Goal: Check status: Check status

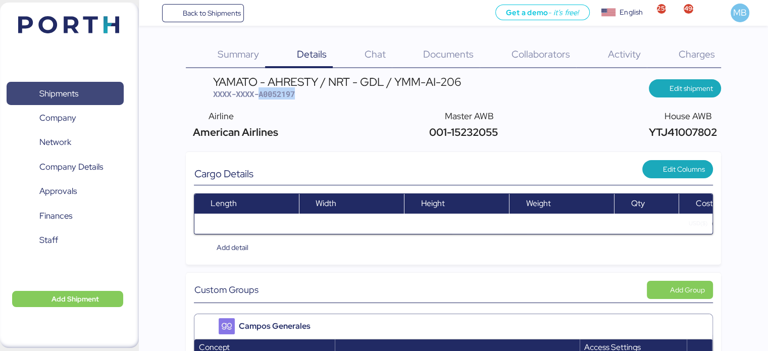
click at [75, 94] on span "Shipments" at bounding box center [58, 93] width 39 height 15
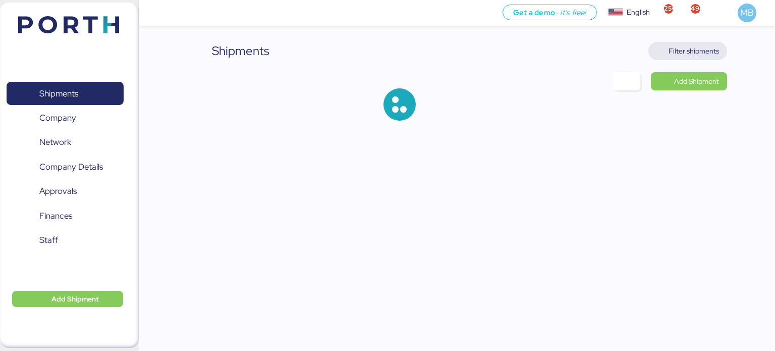
click at [706, 50] on span "Filter shipments" at bounding box center [694, 51] width 50 height 12
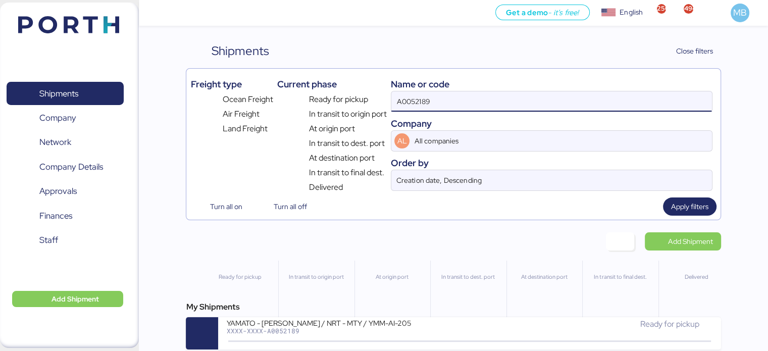
drag, startPoint x: 569, startPoint y: 98, endPoint x: 393, endPoint y: 96, distance: 176.2
click at [393, 96] on input "A0052189" at bounding box center [551, 101] width 320 height 20
paste input "O0052112"
type input "O0052112"
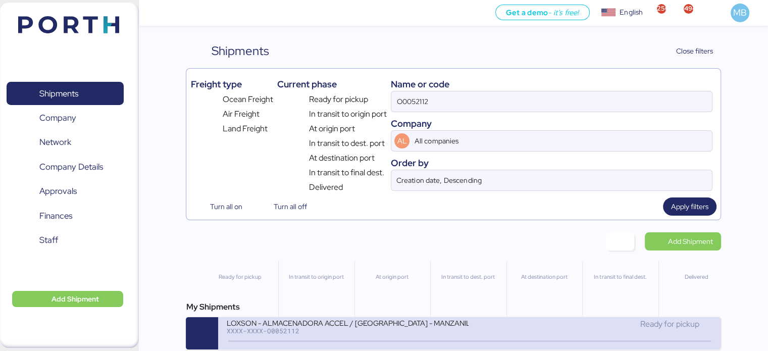
click at [346, 330] on div "XXXX-XXXX-O0052112" at bounding box center [347, 330] width 242 height 7
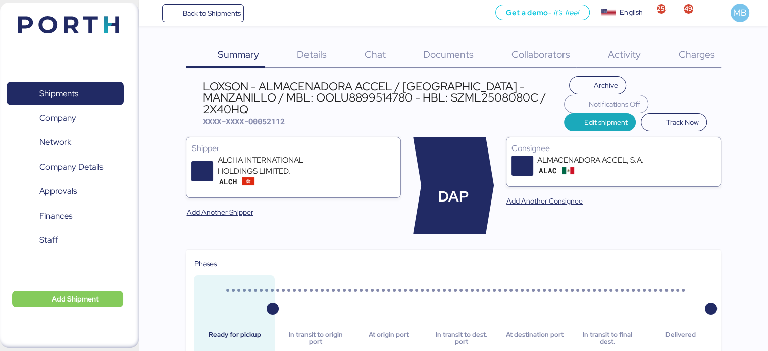
click at [312, 56] on span "Details" at bounding box center [312, 53] width 30 height 13
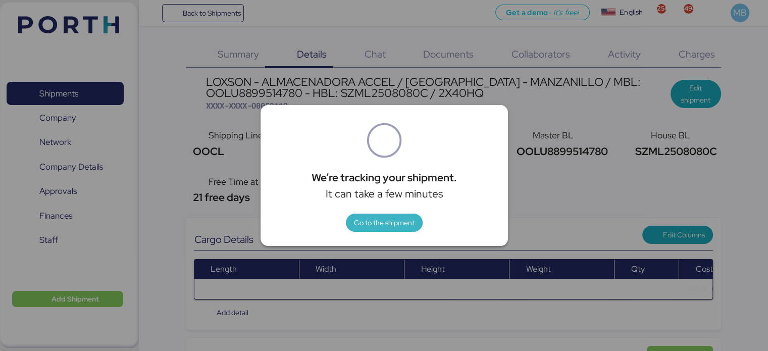
click at [401, 224] on span "Go to the shipment" at bounding box center [384, 223] width 61 height 12
